Goal: Task Accomplishment & Management: Manage account settings

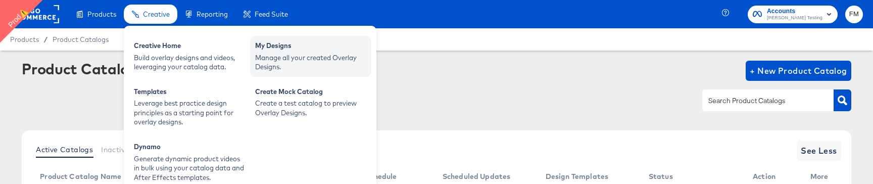
click at [256, 69] on div "Manage all your created Overlay Designs." at bounding box center [310, 62] width 111 height 19
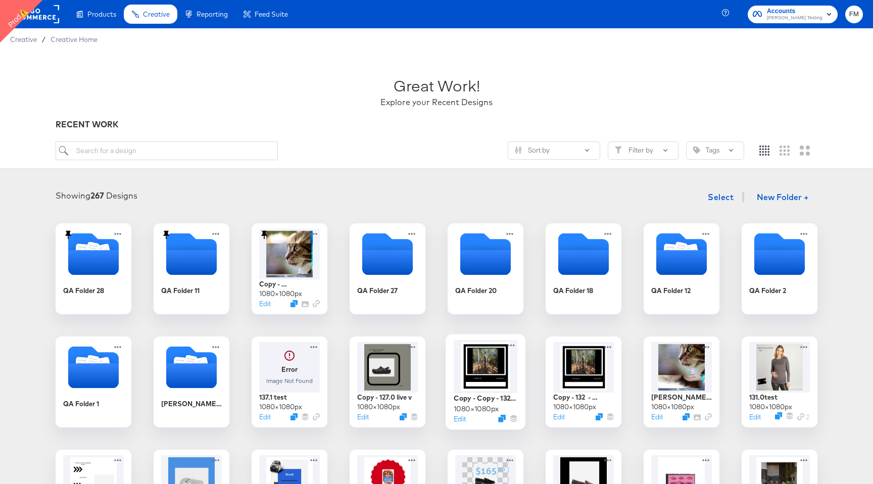
click at [495, 183] on div at bounding box center [486, 366] width 64 height 53
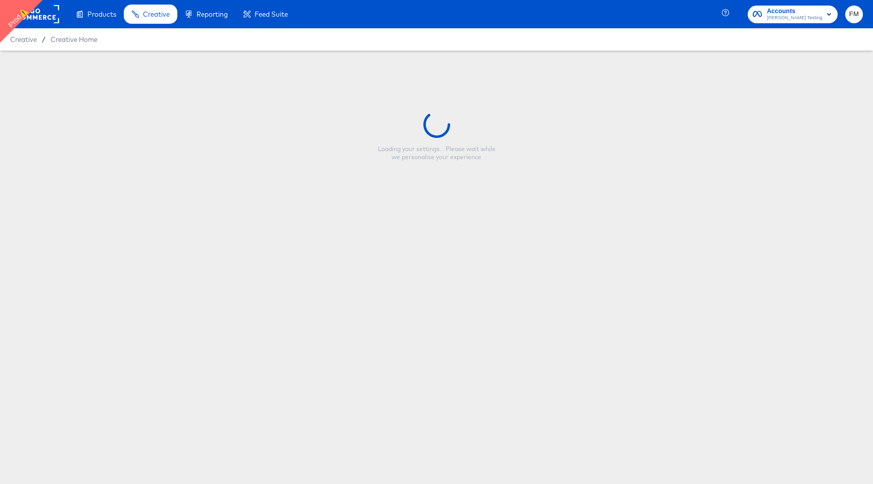
type input "Copy - Copy - 132 - testing"
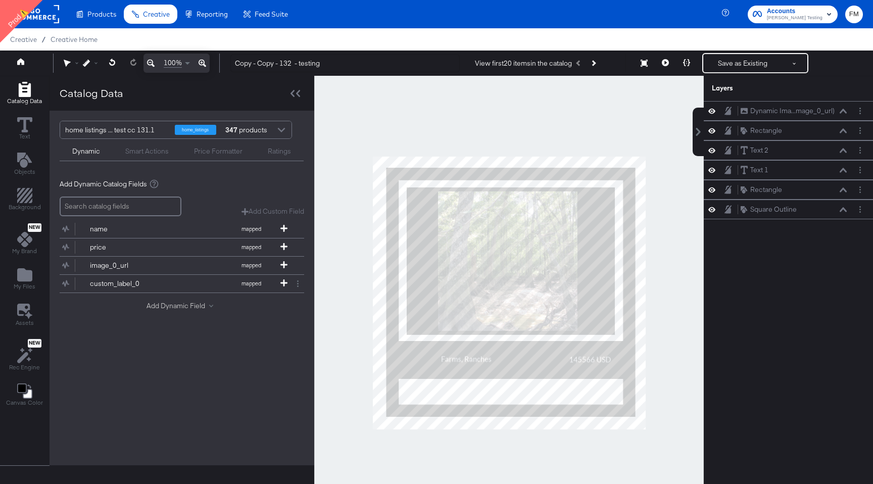
click at [183, 183] on button "Add Dynamic Field" at bounding box center [181, 306] width 71 height 10
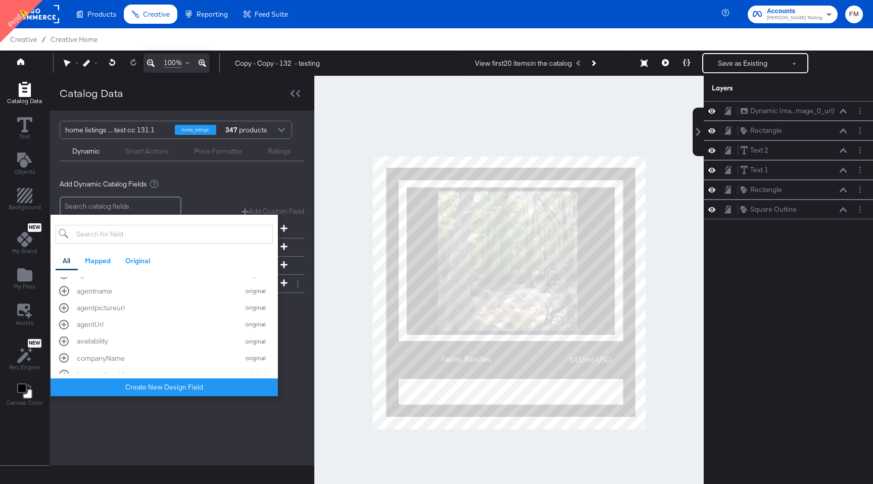
scroll to position [377, 0]
click at [228, 183] on div "agentUrl" at bounding box center [155, 328] width 157 height 10
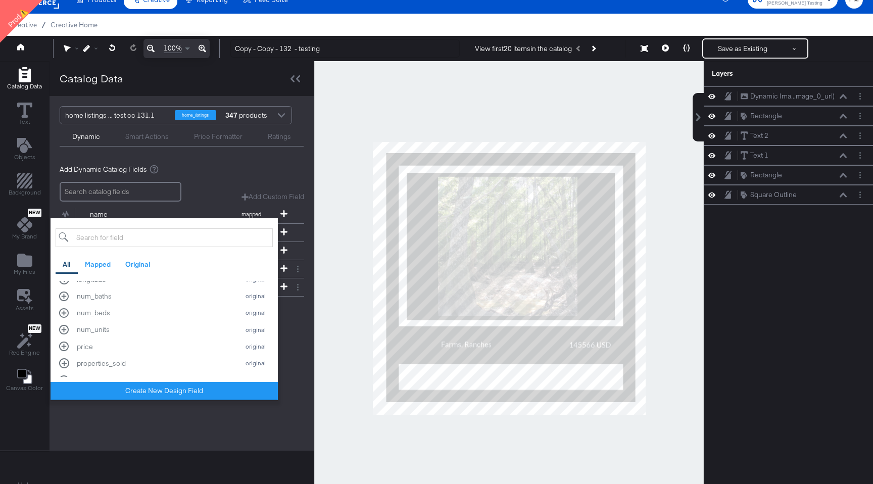
scroll to position [653, 0]
click at [139, 183] on div "home listings ... test cc 131.1 home_listings 347 products Dynamic Smart Action…" at bounding box center [182, 273] width 265 height 355
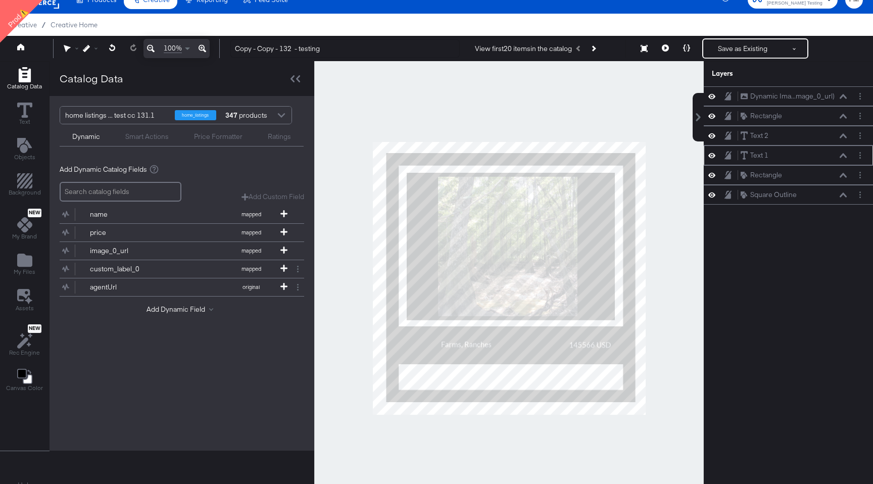
click at [791, 152] on div "Text 1 Text 1" at bounding box center [793, 155] width 107 height 11
click at [848, 155] on div "Text 1 Text 1" at bounding box center [796, 155] width 113 height 11
click at [842, 157] on icon at bounding box center [843, 155] width 7 height 5
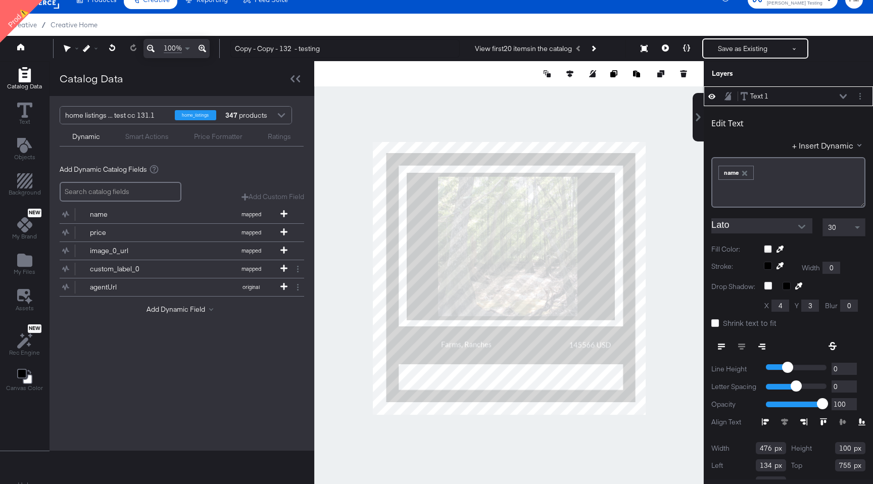
click at [843, 93] on button at bounding box center [843, 96] width 8 height 6
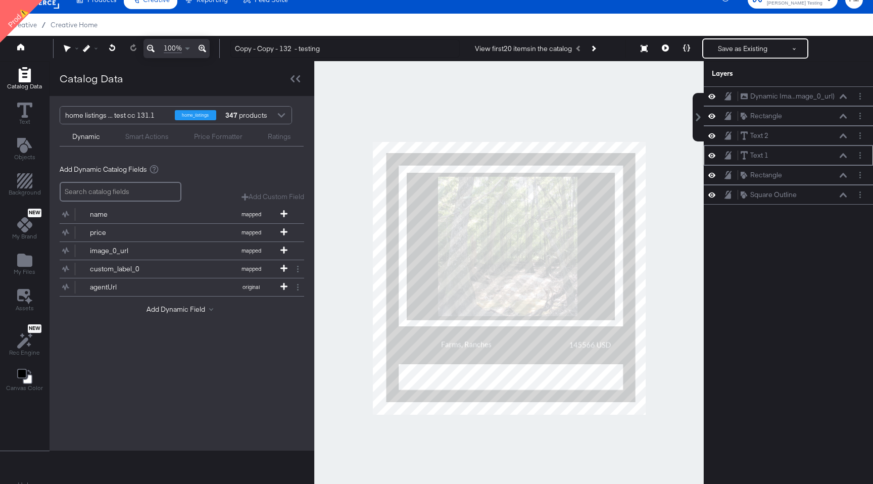
scroll to position [0, 0]
click at [284, 183] on icon at bounding box center [283, 286] width 7 height 7
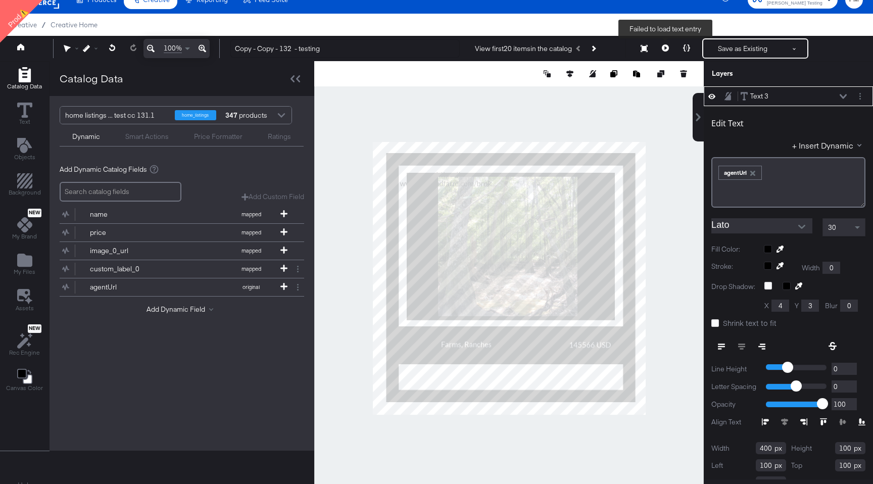
click at [666, 44] on button at bounding box center [665, 48] width 21 height 20
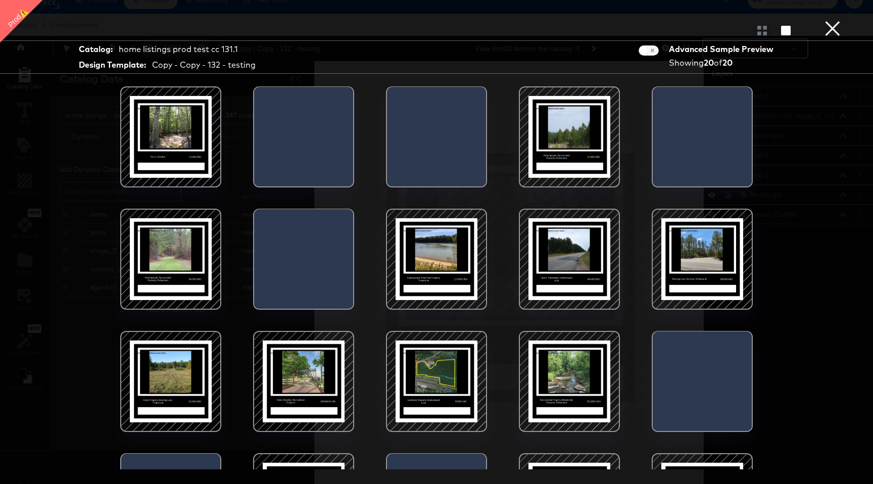
click at [834, 20] on button "×" at bounding box center [832, 10] width 20 height 20
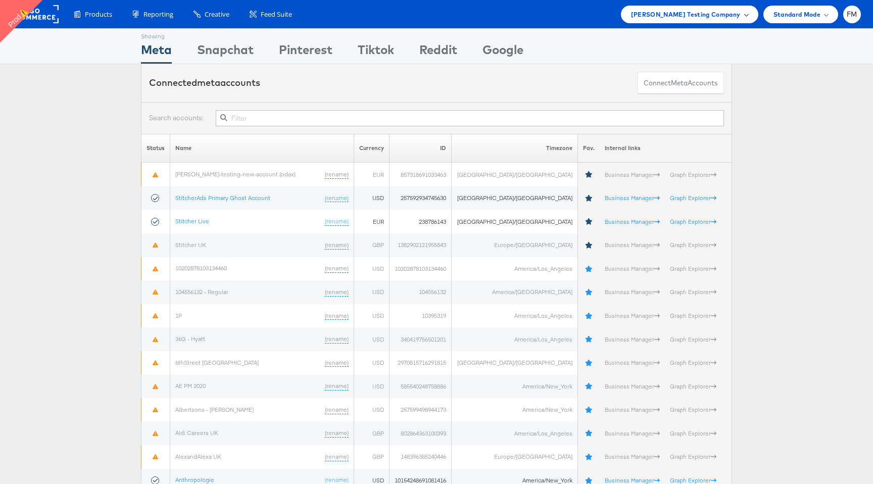
click at [729, 20] on div "Colin Clarke Testing Company" at bounding box center [689, 15] width 137 height 18
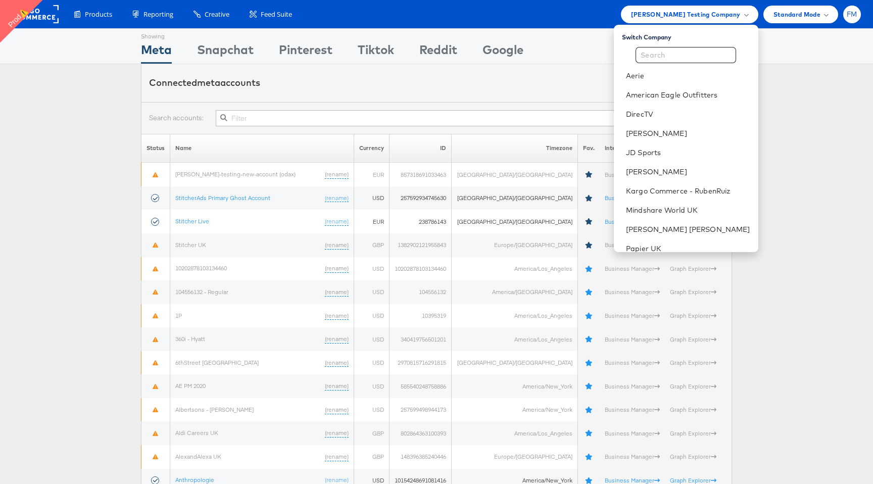
click at [856, 15] on span "FM" at bounding box center [852, 14] width 11 height 7
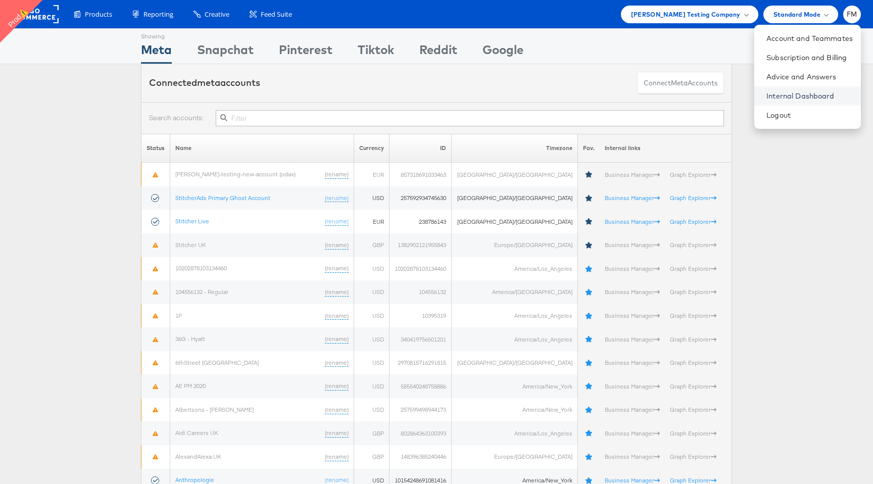
click at [806, 96] on link "Internal Dashboard" at bounding box center [809, 96] width 86 height 10
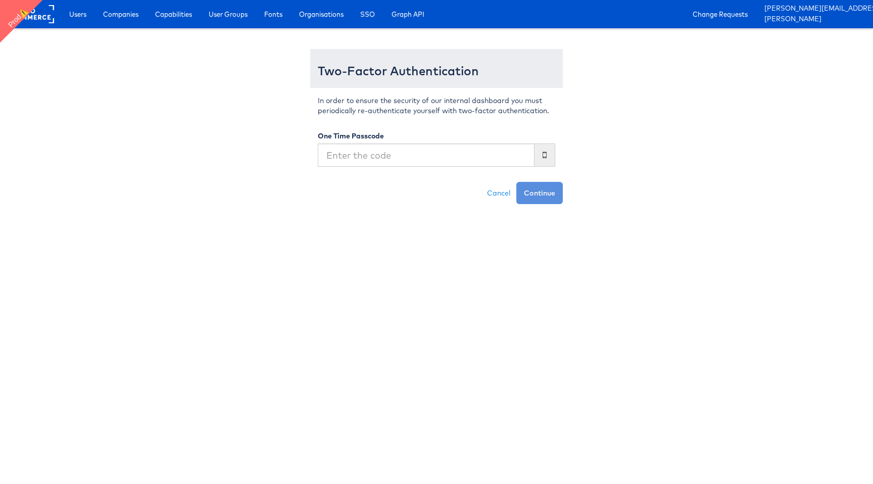
click at [419, 153] on input "text" at bounding box center [426, 154] width 217 height 23
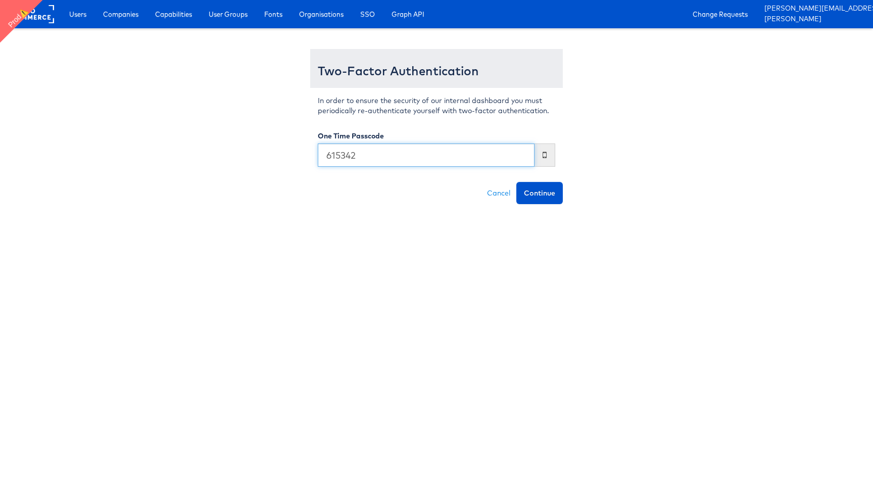
type input "615342"
click at [516, 182] on button "Continue" at bounding box center [539, 193] width 46 height 22
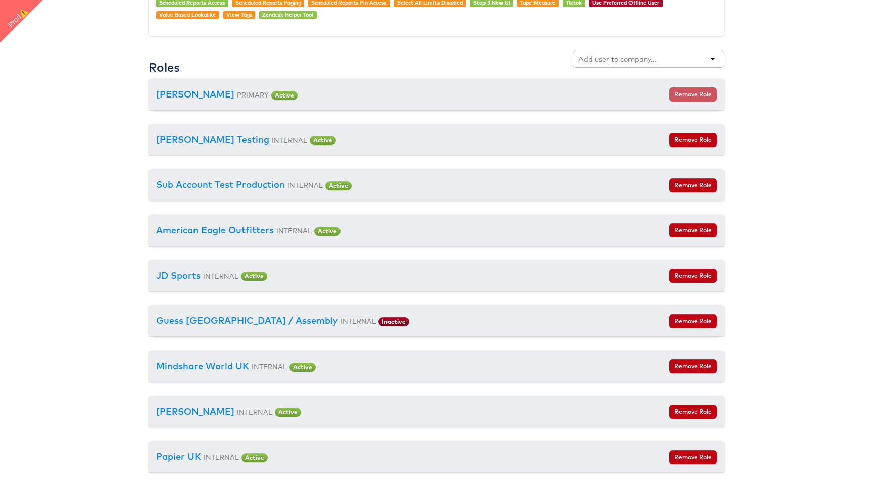
scroll to position [999, 0]
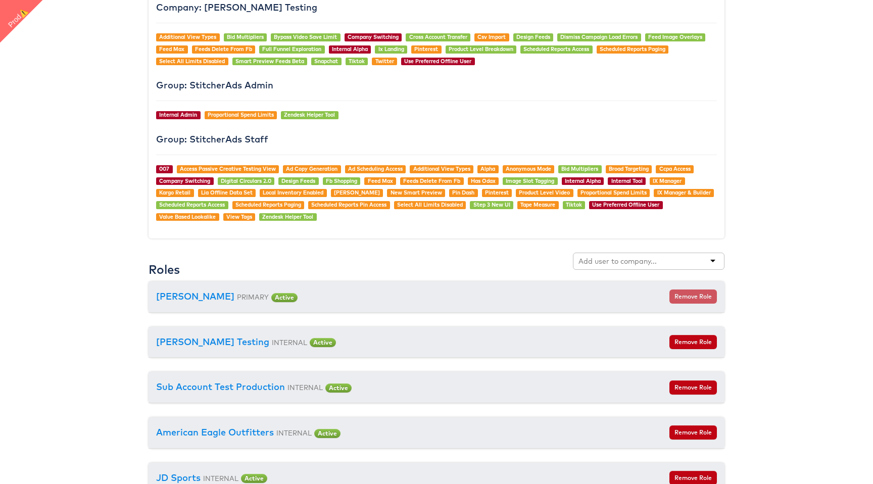
click at [599, 257] on input "text" at bounding box center [618, 261] width 80 height 10
type input "wine"
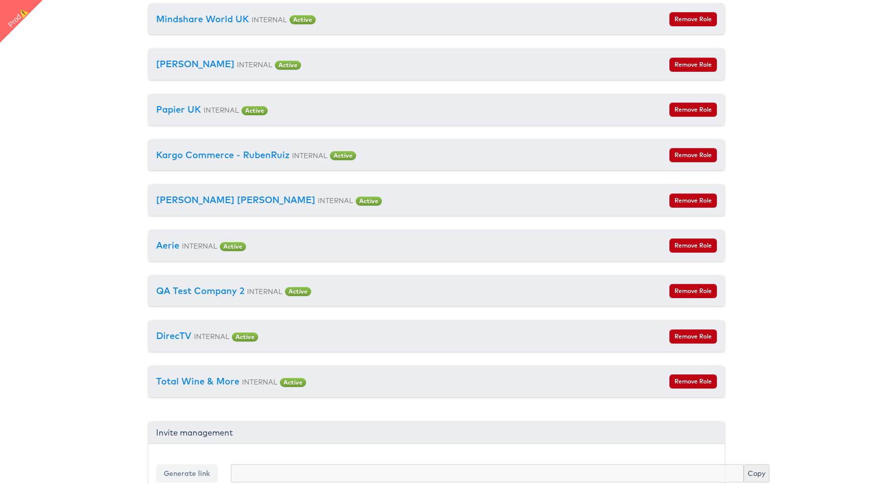
scroll to position [1566, 0]
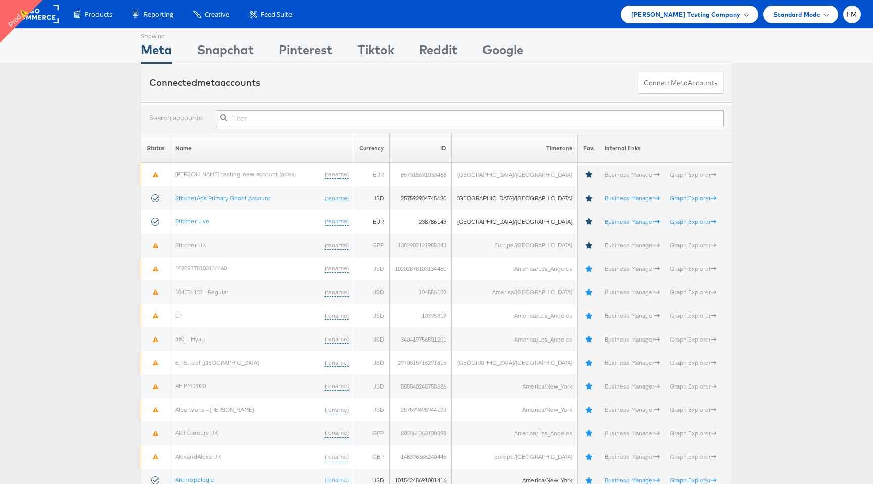
click at [725, 15] on span "Colin Clarke Testing Company" at bounding box center [686, 14] width 110 height 11
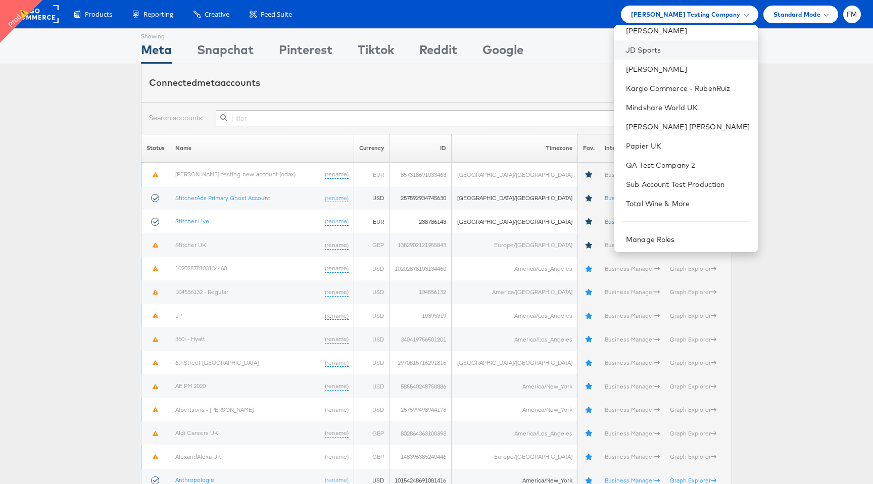
scroll to position [104, 0]
click at [687, 201] on link "Total Wine & More" at bounding box center [688, 203] width 124 height 10
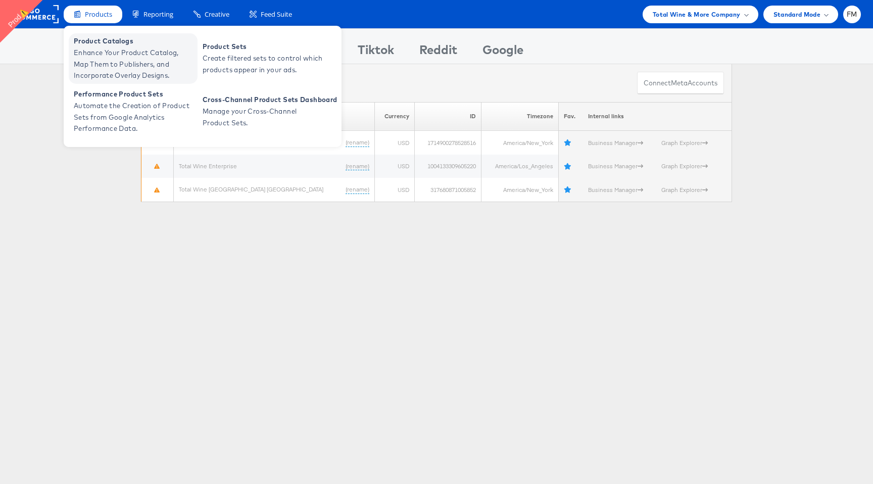
click at [122, 50] on span "Enhance Your Product Catalog, Map Them to Publishers, and Incorporate Overlay D…" at bounding box center [134, 64] width 121 height 34
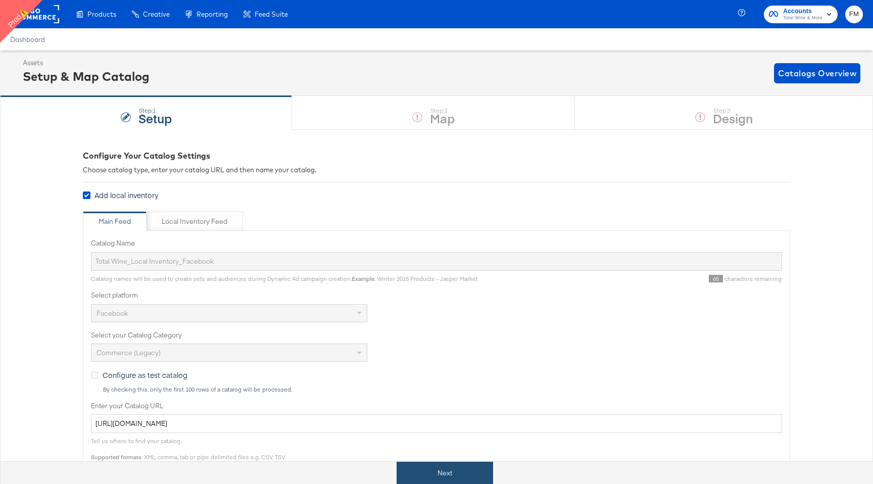
click at [440, 477] on button "Next" at bounding box center [445, 473] width 96 height 23
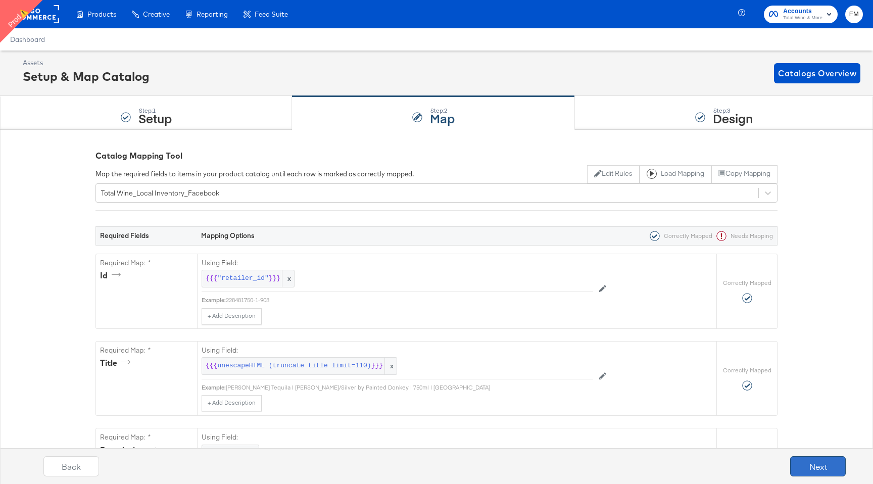
click at [797, 468] on button "Next" at bounding box center [818, 466] width 56 height 20
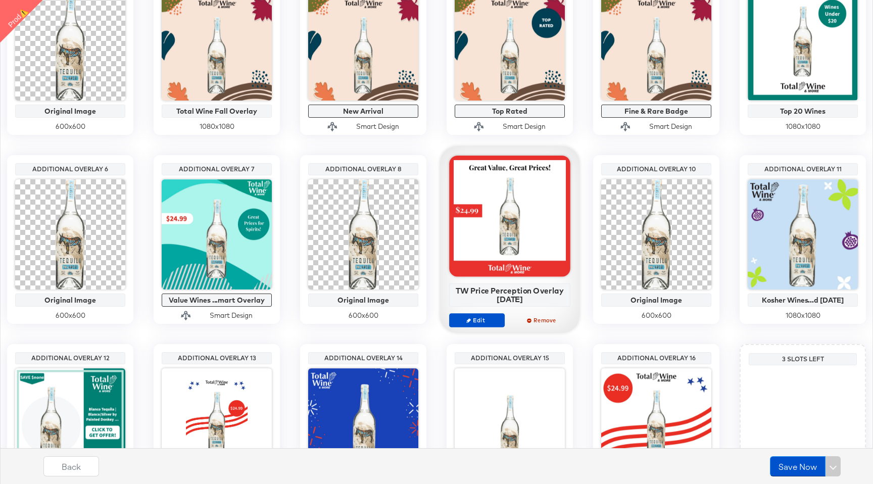
scroll to position [375, 0]
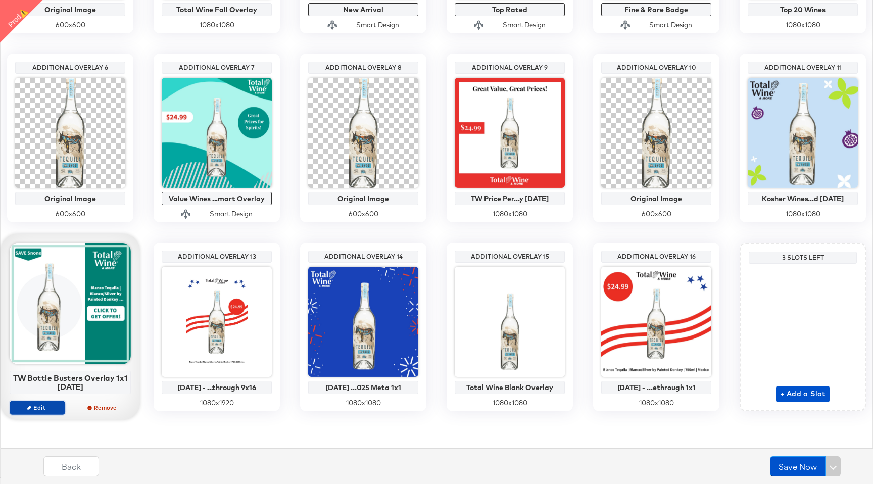
click at [38, 406] on span "Edit" at bounding box center [37, 408] width 46 height 8
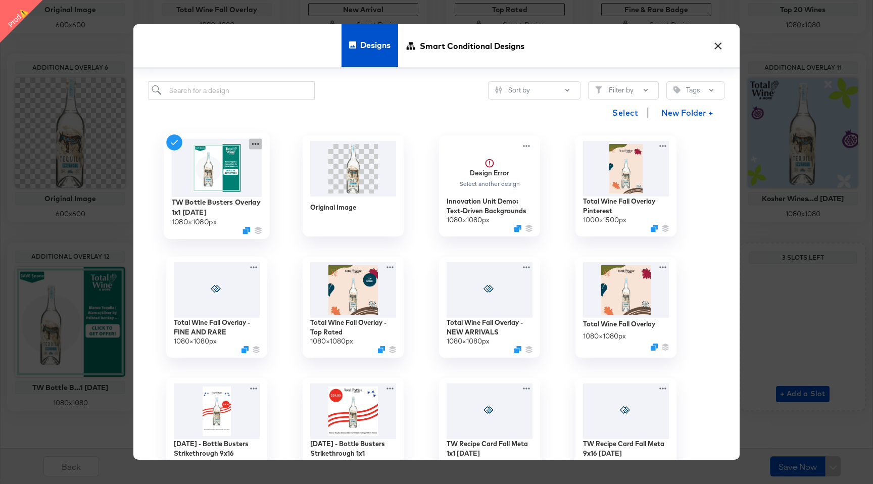
click at [256, 142] on icon at bounding box center [255, 144] width 13 height 11
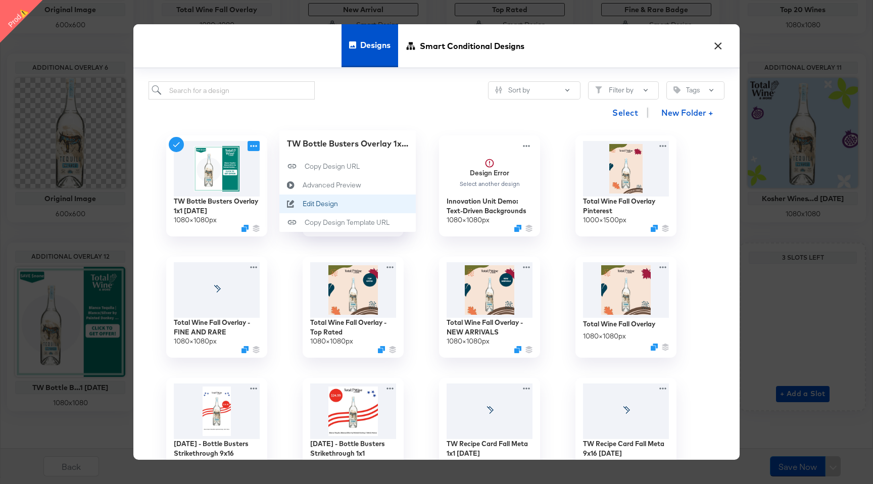
click at [303, 204] on div "Edit Design Edit Design" at bounding box center [303, 204] width 0 height 0
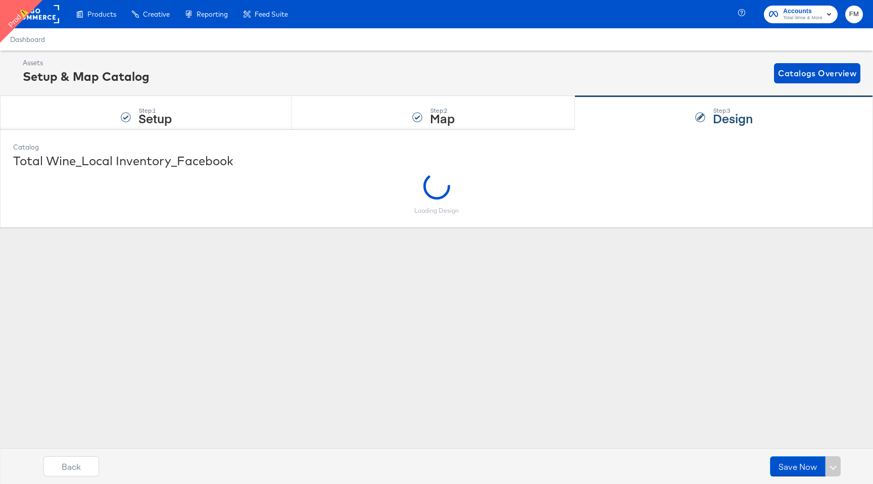
scroll to position [0, 0]
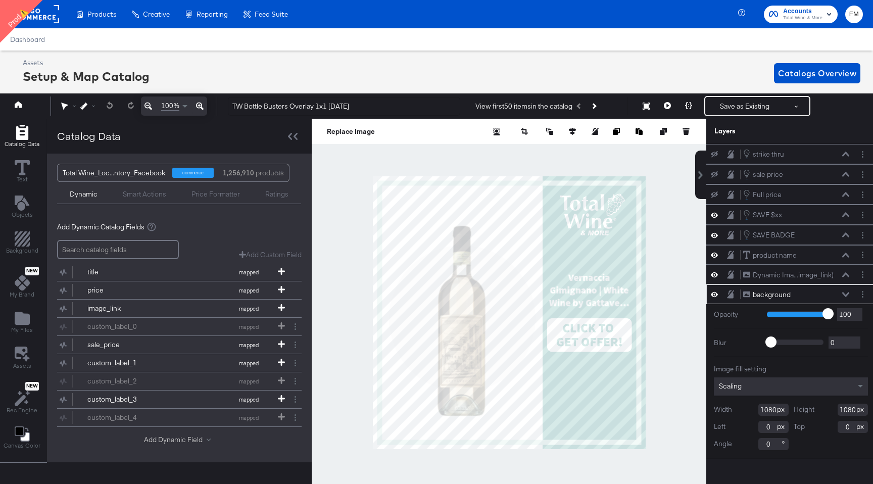
click at [172, 439] on button "Add Dynamic Field" at bounding box center [179, 440] width 71 height 10
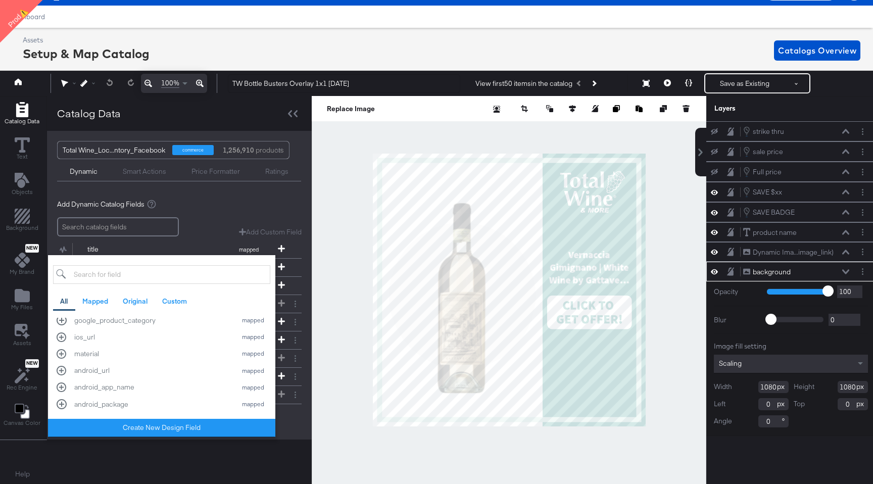
scroll to position [214, 0]
click at [186, 461] on div "Catalog Data Total Wine_Loc...ntory_Facebook commerce 1,256,910 products Dynami…" at bounding box center [179, 289] width 265 height 387
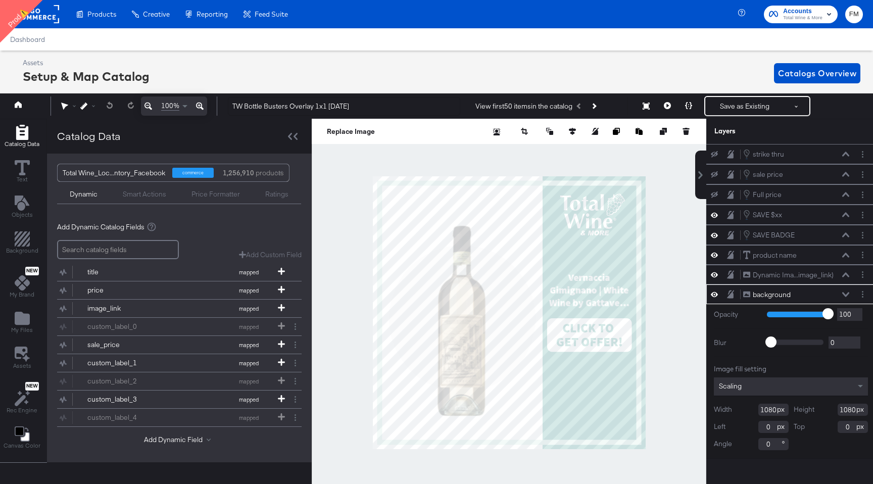
scroll to position [23, 0]
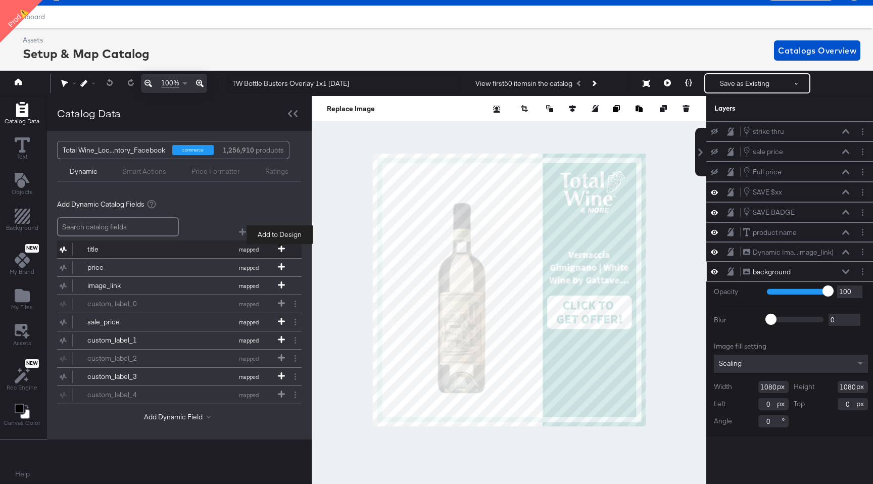
click at [281, 252] on span at bounding box center [281, 249] width 10 height 9
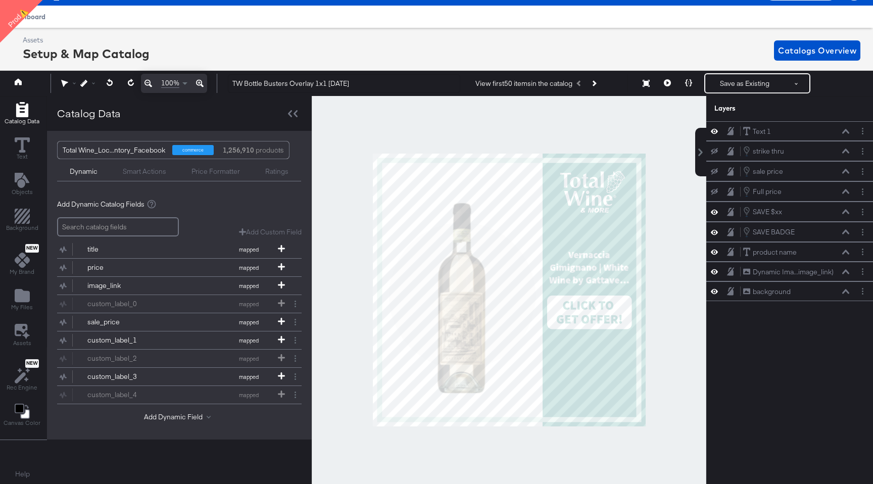
click at [38, 14] on span "Dashboard" at bounding box center [27, 17] width 35 height 8
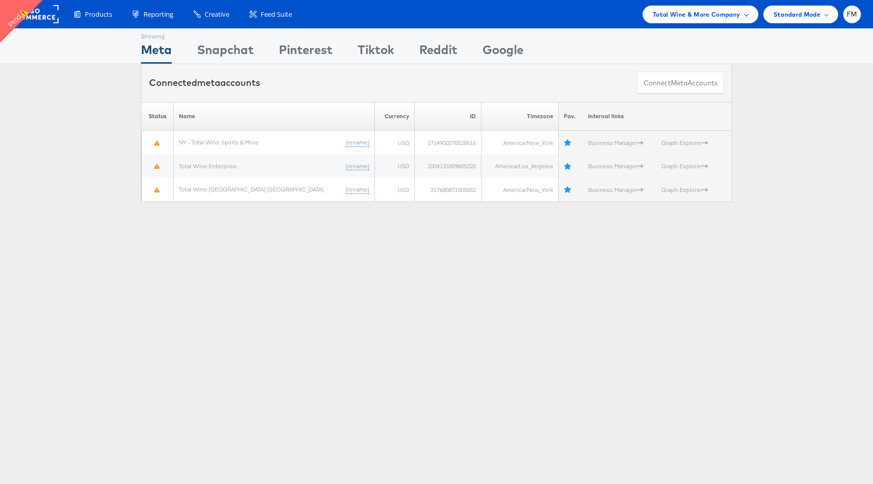
click at [717, 20] on div "Total Wine & More Company" at bounding box center [701, 15] width 116 height 18
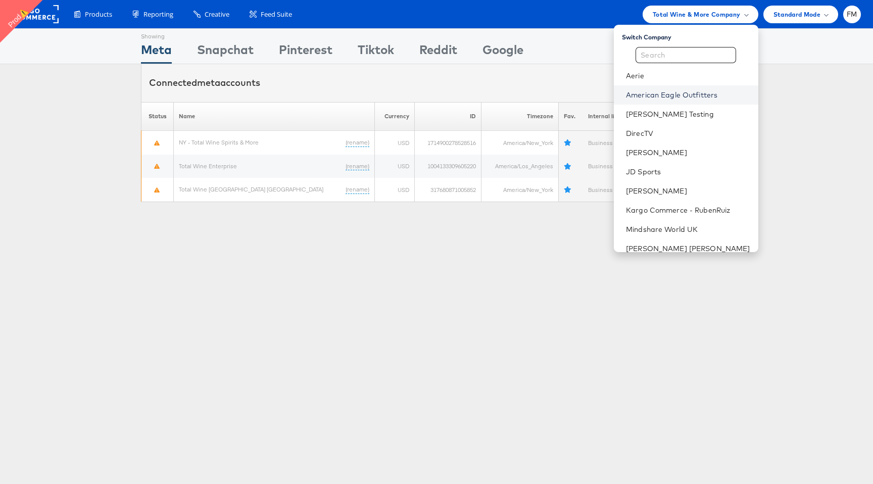
click at [692, 93] on link "American Eagle Outfitters" at bounding box center [688, 95] width 124 height 10
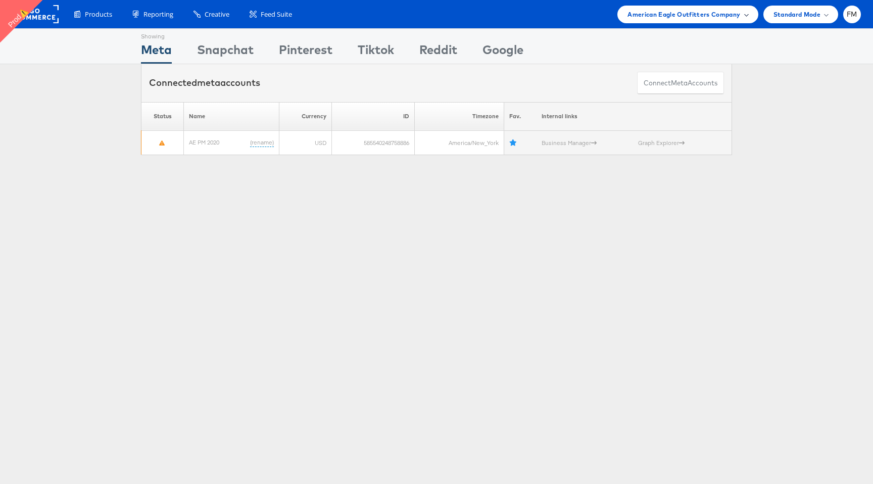
click at [726, 14] on span "American Eagle Outfitters Company" at bounding box center [683, 14] width 113 height 11
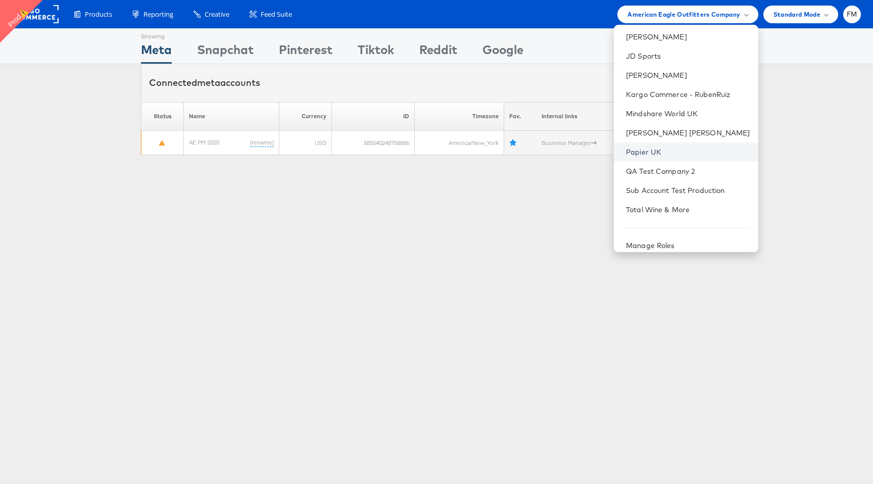
scroll to position [94, 0]
click at [693, 216] on link "Total Wine & More" at bounding box center [688, 212] width 124 height 10
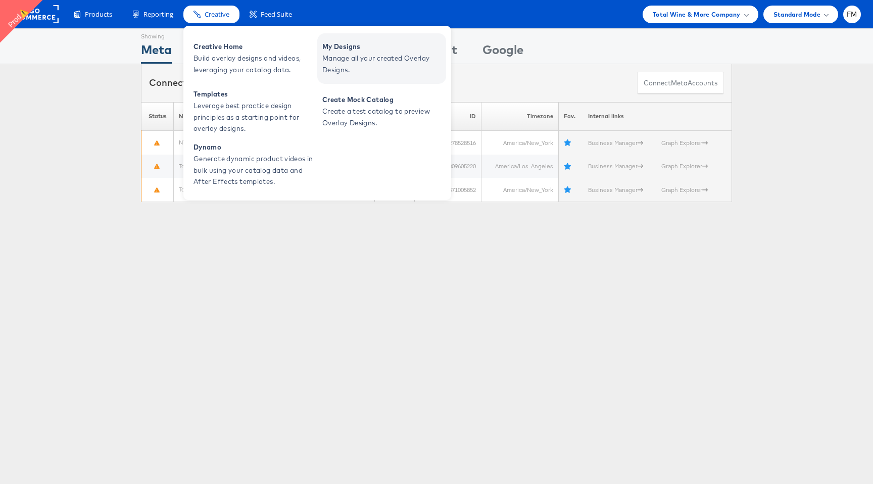
click at [355, 59] on span "Manage all your created Overlay Designs." at bounding box center [382, 64] width 121 height 23
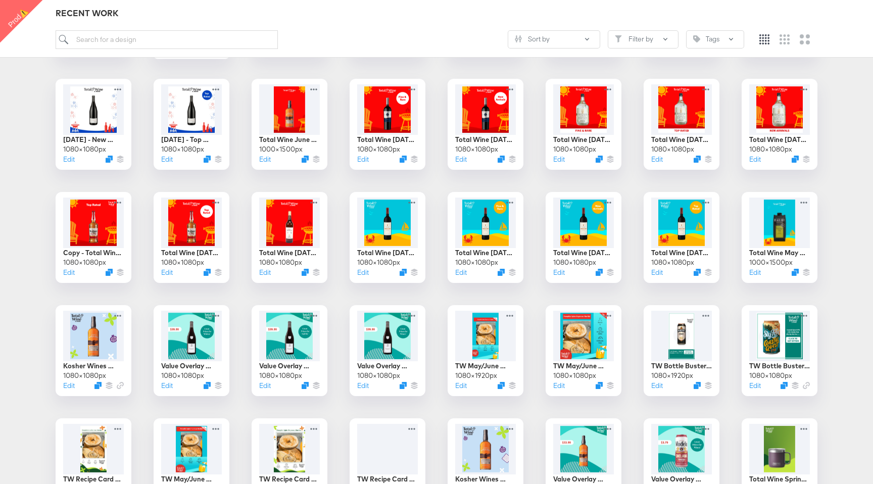
scroll to position [374, 0]
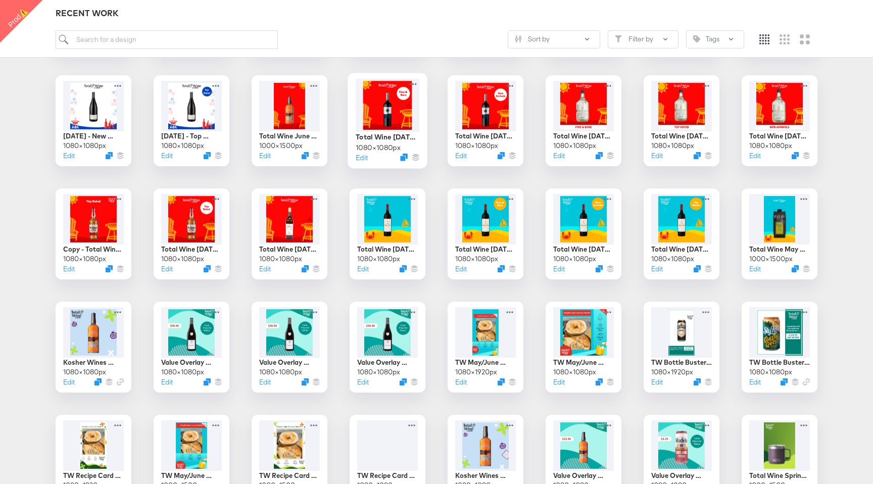
click at [394, 110] on div at bounding box center [388, 105] width 64 height 53
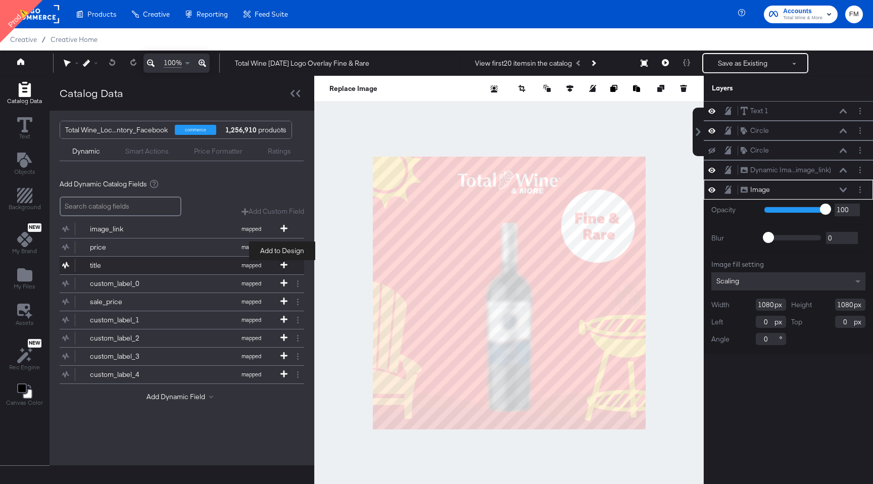
click at [283, 265] on icon at bounding box center [283, 264] width 7 height 7
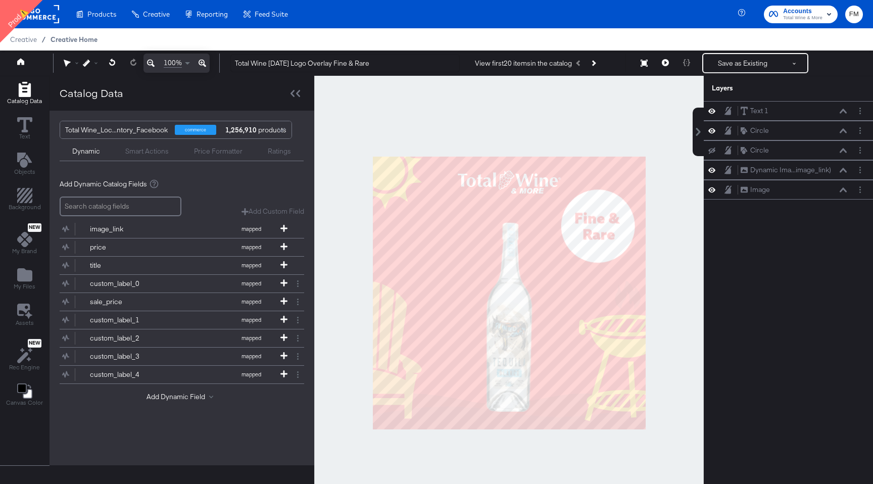
click at [55, 39] on span "Creative Home" at bounding box center [74, 39] width 47 height 8
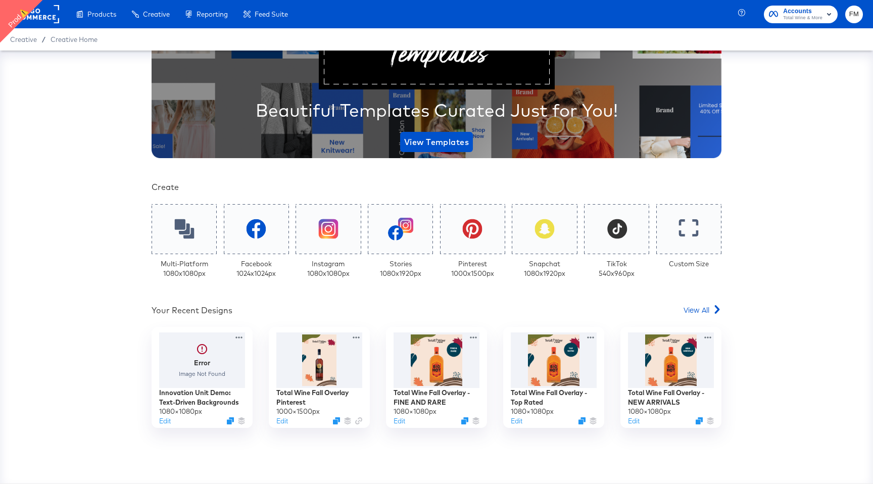
scroll to position [147, 0]
